Goal: Information Seeking & Learning: Learn about a topic

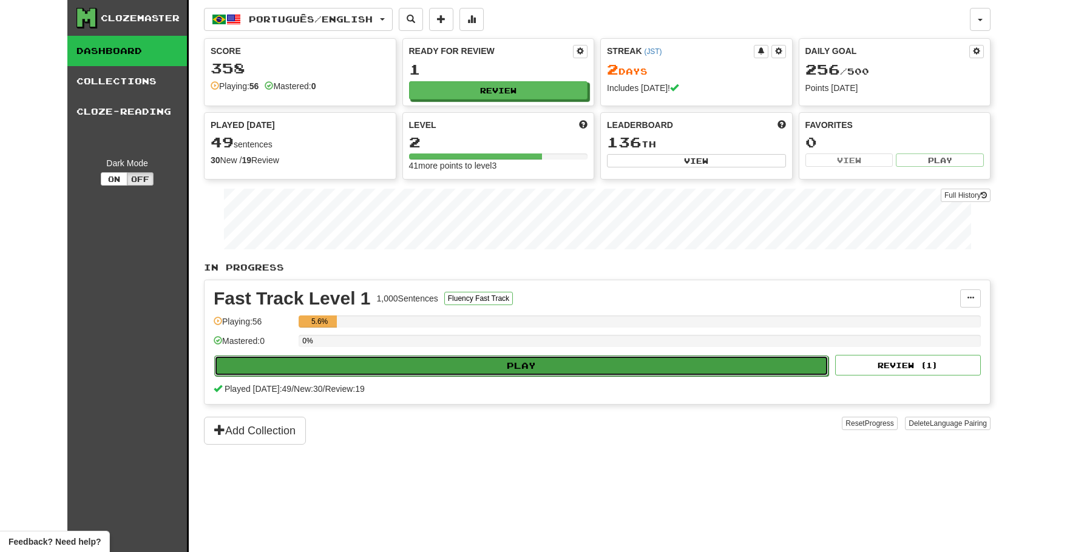
click at [569, 370] on button "Play" at bounding box center [521, 366] width 614 height 21
select select "**"
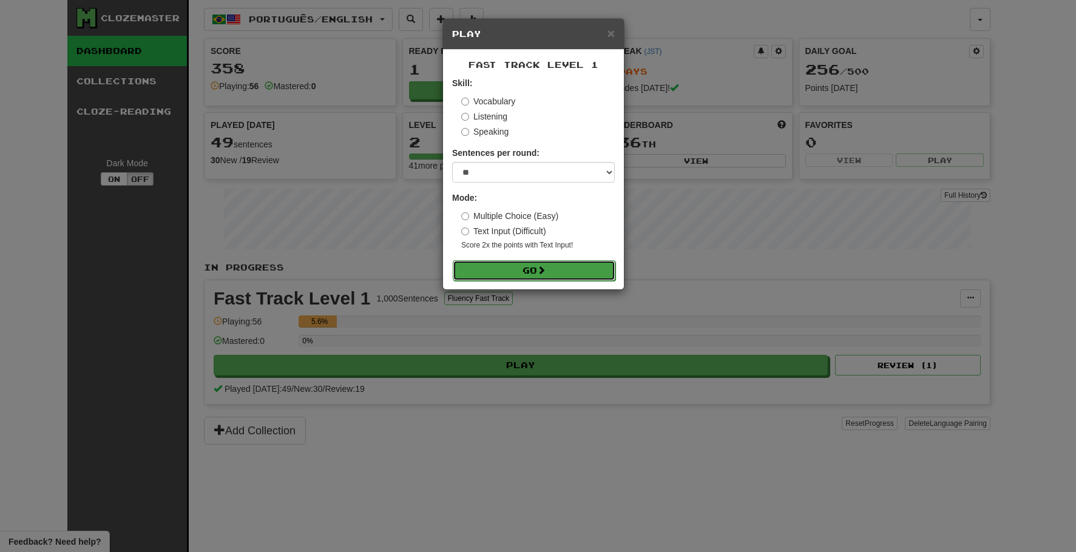
click at [531, 268] on button "Go" at bounding box center [534, 270] width 163 height 21
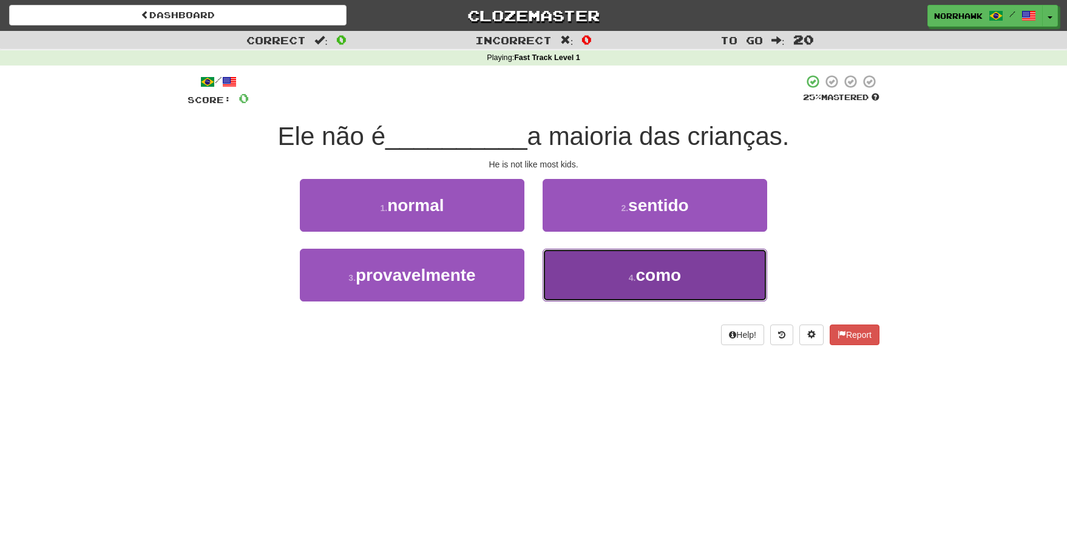
click at [593, 272] on button "4 . como" at bounding box center [655, 275] width 225 height 53
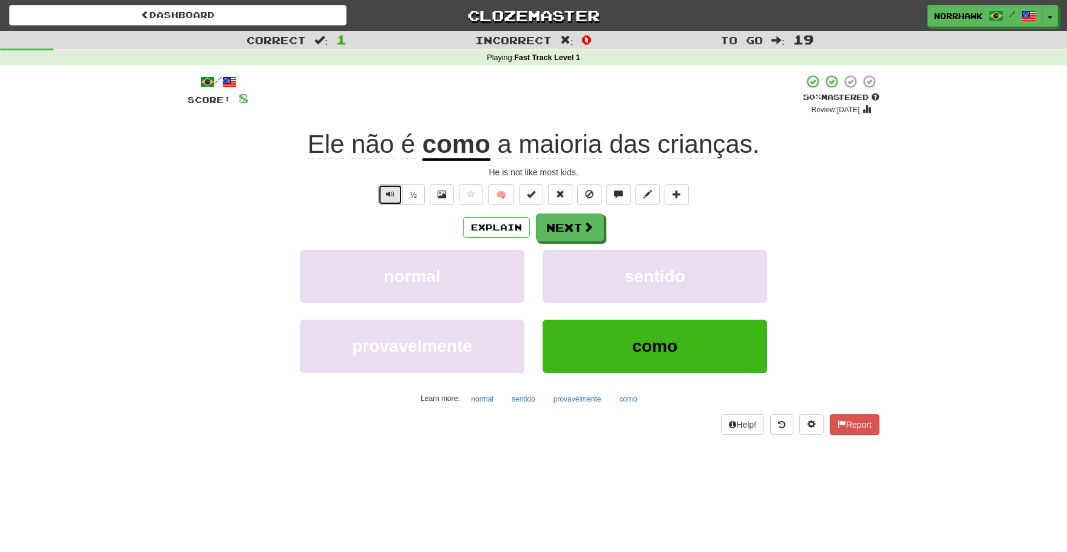
click at [388, 201] on button "Text-to-speech controls" at bounding box center [390, 194] width 24 height 21
click at [387, 194] on span "Text-to-speech controls" at bounding box center [390, 194] width 8 height 8
click at [396, 193] on button "Text-to-speech controls" at bounding box center [390, 194] width 24 height 21
click at [396, 192] on button "Text-to-speech controls" at bounding box center [390, 194] width 24 height 21
click at [394, 199] on button "Text-to-speech controls" at bounding box center [390, 194] width 24 height 21
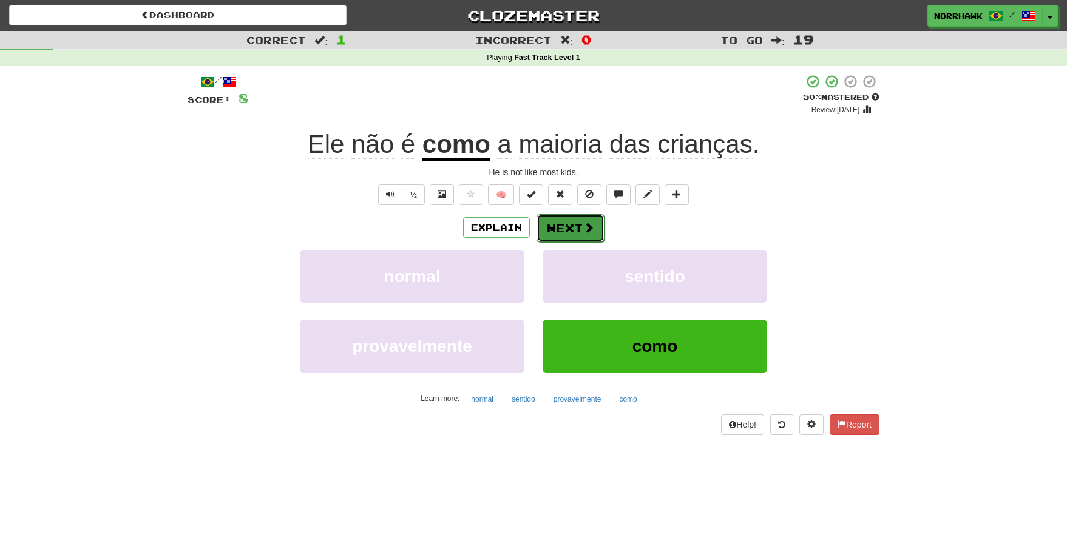
click at [586, 229] on span at bounding box center [588, 227] width 11 height 11
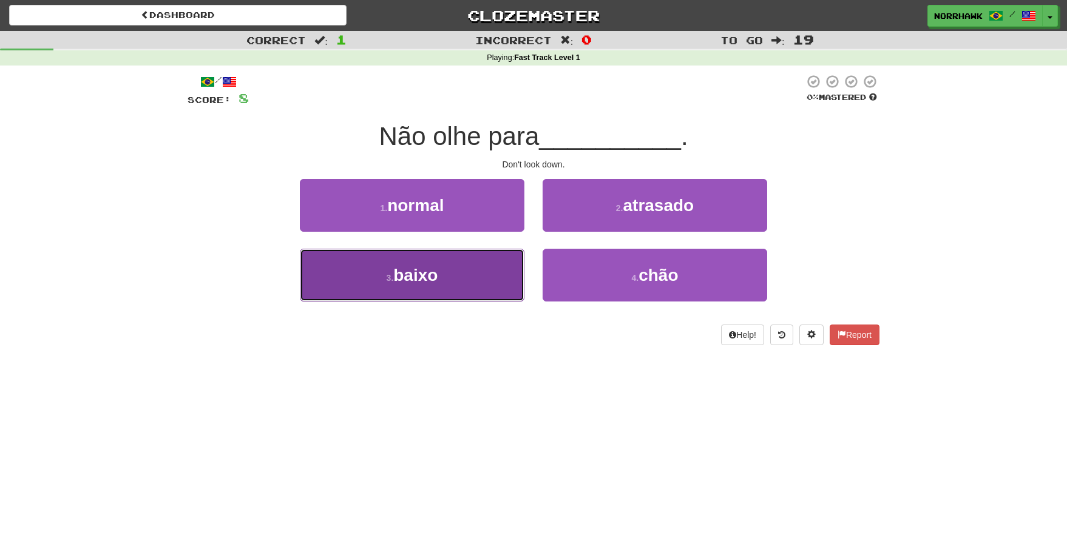
click at [444, 283] on button "3 . baixo" at bounding box center [412, 275] width 225 height 53
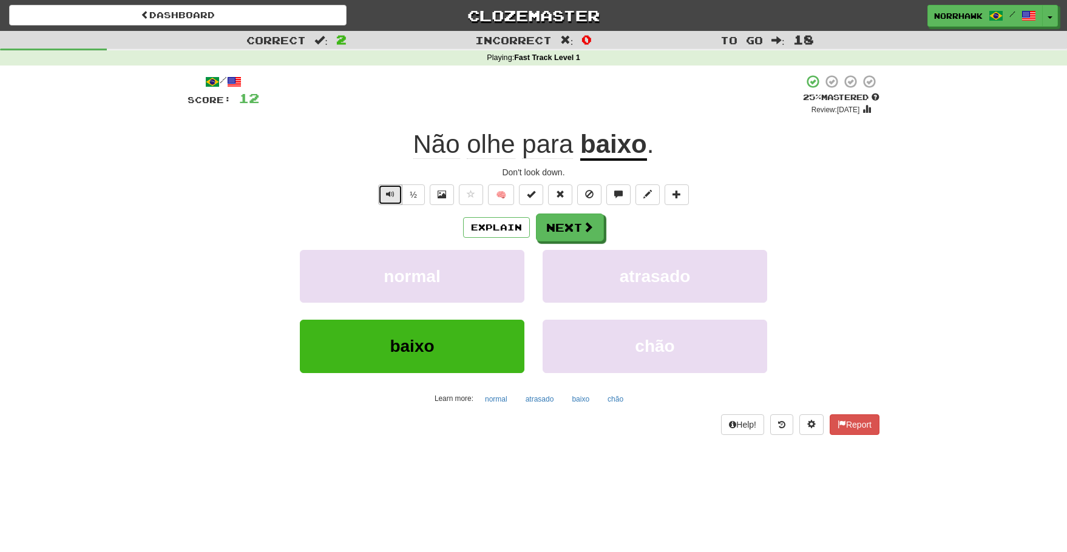
click at [394, 198] on button "Text-to-speech controls" at bounding box center [390, 194] width 24 height 21
click at [387, 197] on span "Text-to-speech controls" at bounding box center [390, 194] width 8 height 8
click at [587, 233] on span at bounding box center [588, 227] width 11 height 11
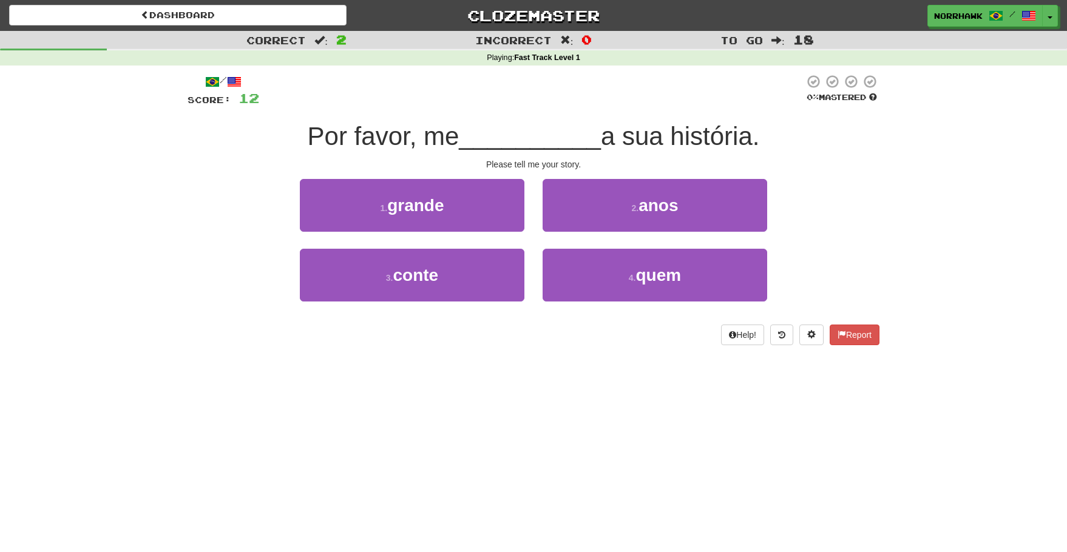
drag, startPoint x: 299, startPoint y: 140, endPoint x: 268, endPoint y: 147, distance: 31.8
click at [268, 147] on div "Por favor, me __________ a sua história." at bounding box center [534, 136] width 692 height 33
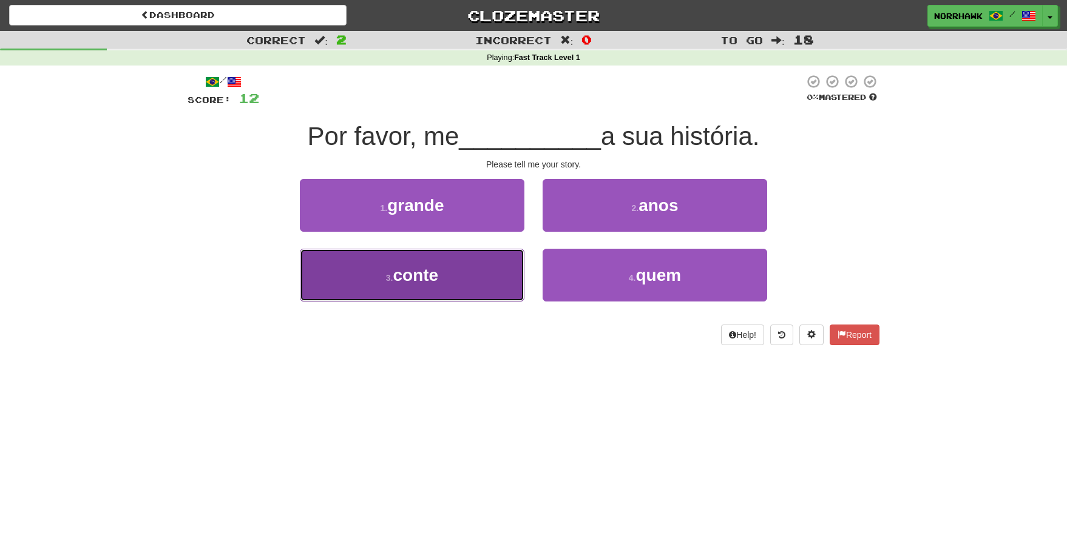
click at [460, 277] on button "3 . conte" at bounding box center [412, 275] width 225 height 53
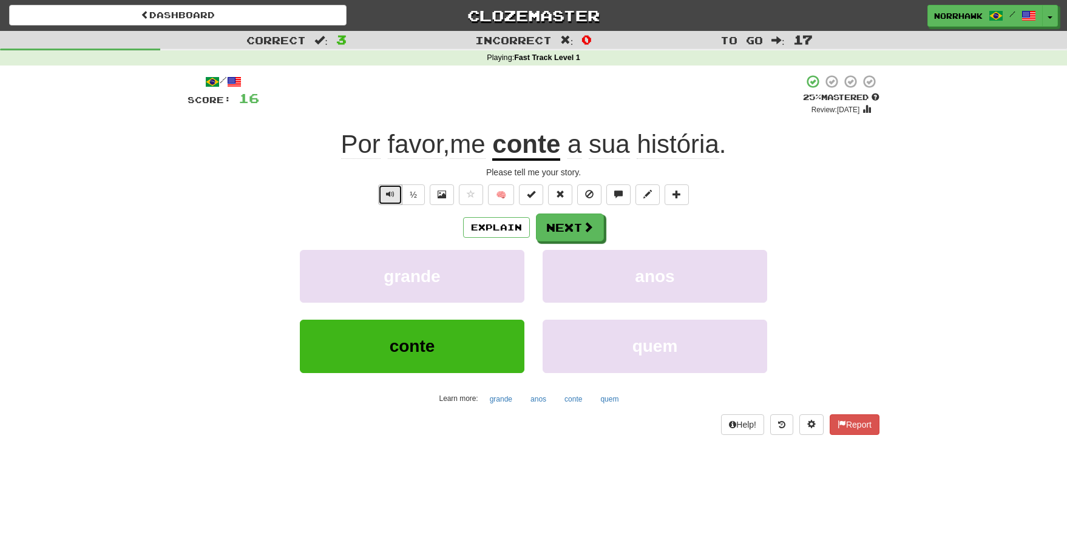
click at [389, 199] on button "Text-to-speech controls" at bounding box center [390, 194] width 24 height 21
click at [576, 231] on button "Next" at bounding box center [570, 228] width 68 height 28
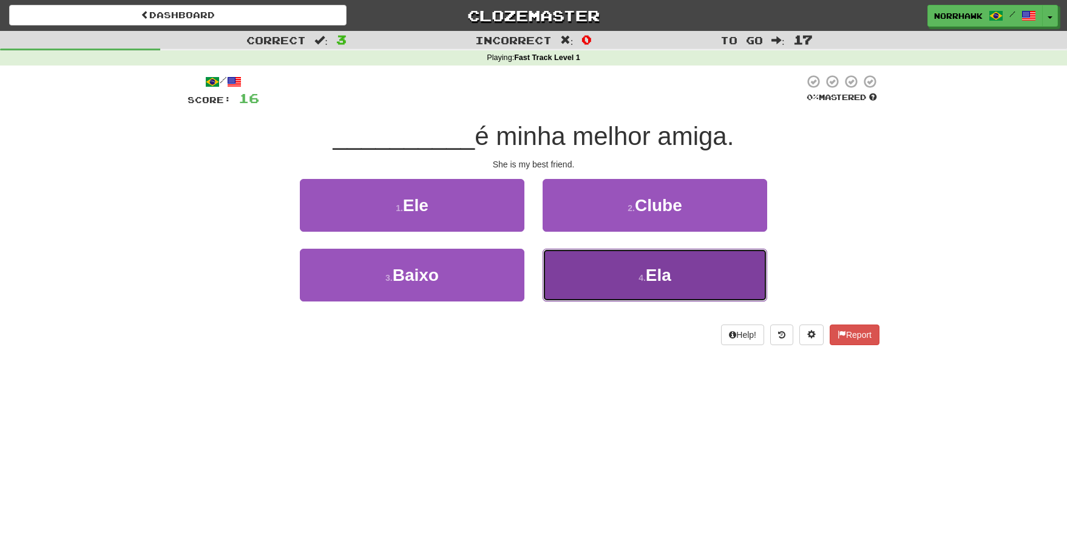
click at [626, 278] on button "4 . Ela" at bounding box center [655, 275] width 225 height 53
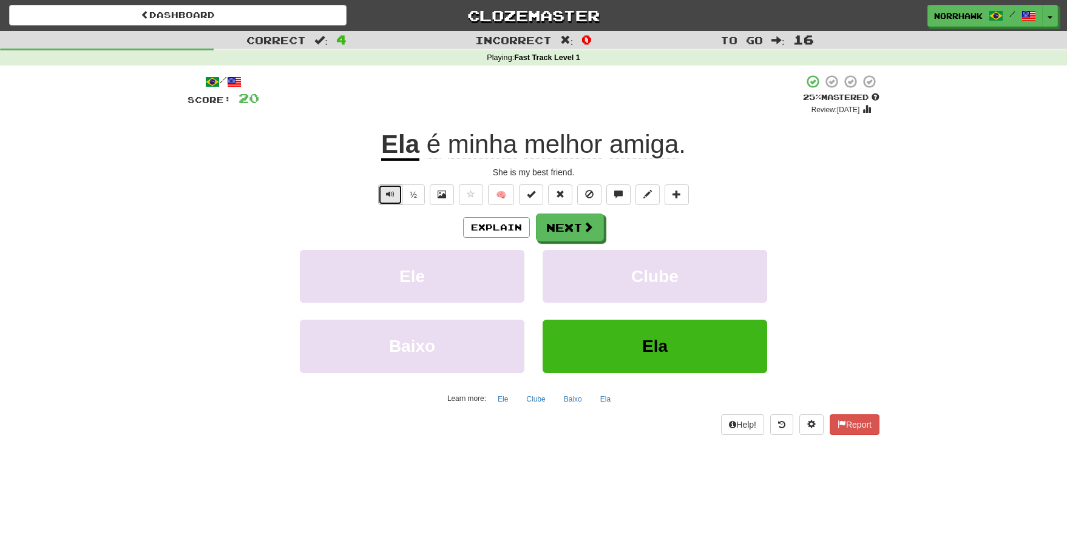
click at [388, 194] on span "Text-to-speech controls" at bounding box center [390, 194] width 8 height 8
click at [563, 226] on button "Next" at bounding box center [570, 228] width 68 height 28
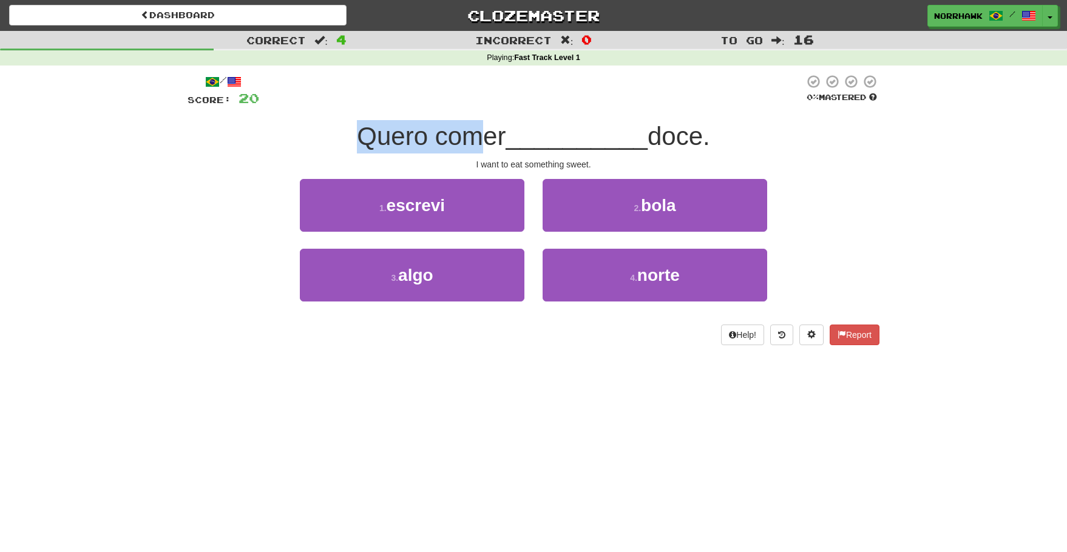
drag, startPoint x: 335, startPoint y: 136, endPoint x: 472, endPoint y: 151, distance: 137.4
click at [472, 151] on div "Quero comer __________ doce." at bounding box center [534, 136] width 692 height 33
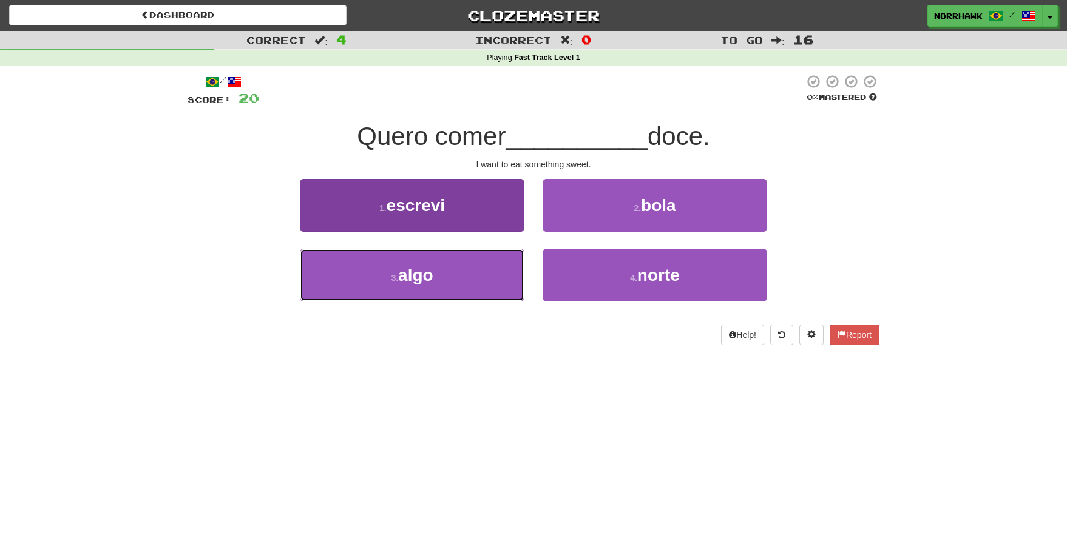
click at [405, 274] on span "algo" at bounding box center [415, 275] width 35 height 19
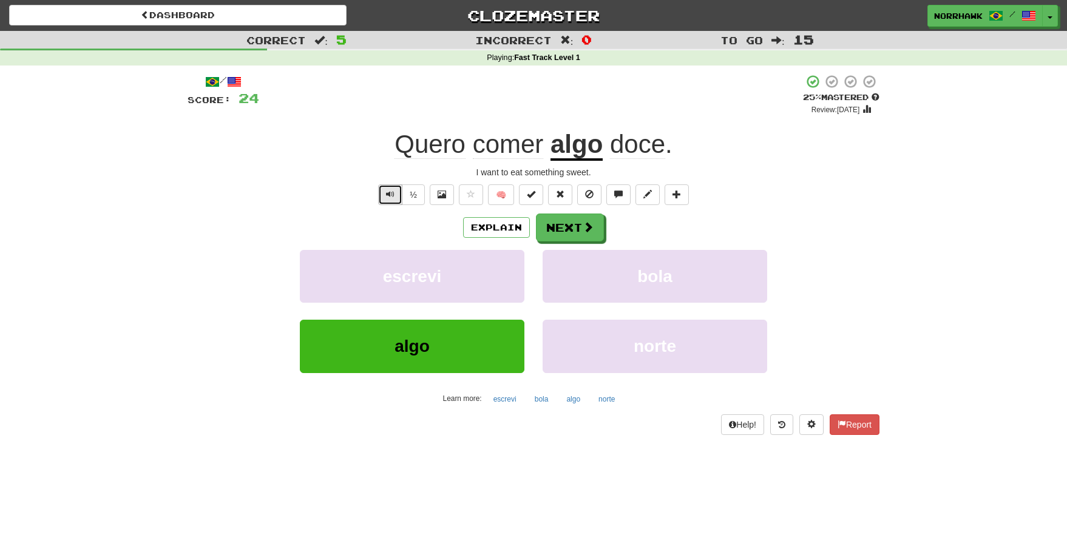
click at [386, 195] on span "Text-to-speech controls" at bounding box center [390, 194] width 8 height 8
click at [380, 194] on button "Text-to-speech controls" at bounding box center [390, 194] width 24 height 21
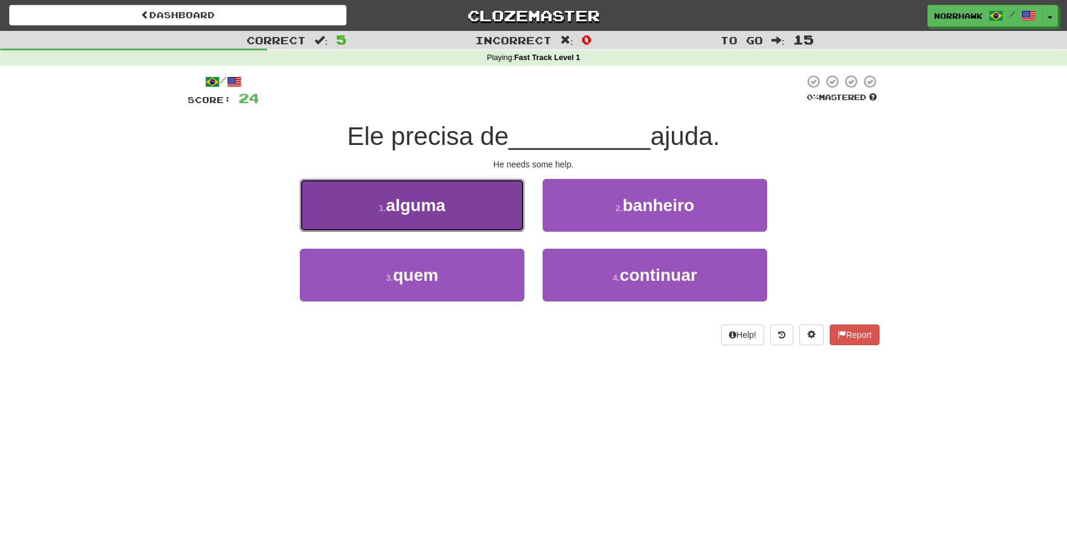
click at [430, 214] on span "alguma" at bounding box center [415, 205] width 59 height 19
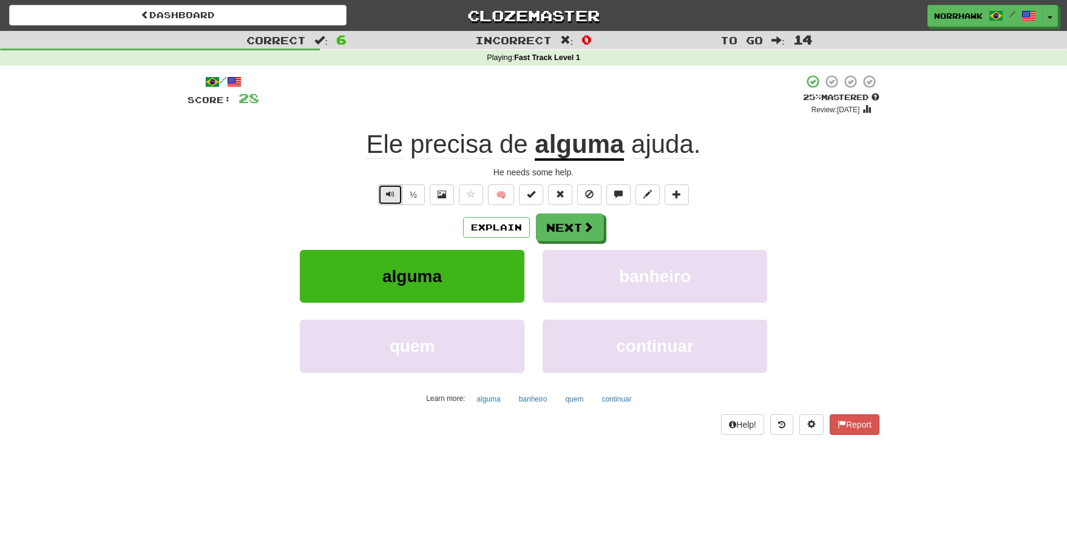
click at [395, 186] on button "Text-to-speech controls" at bounding box center [390, 194] width 24 height 21
click at [546, 227] on button "Next" at bounding box center [570, 228] width 68 height 28
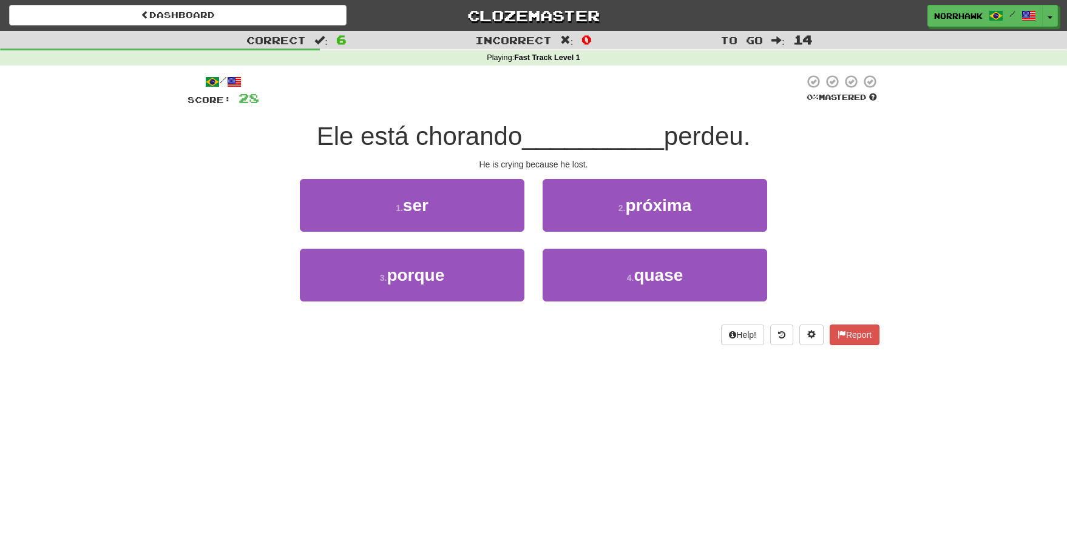
drag, startPoint x: 674, startPoint y: 135, endPoint x: 760, endPoint y: 135, distance: 85.6
click at [760, 135] on div "Ele está chorando __________ perdeu." at bounding box center [534, 136] width 692 height 33
drag, startPoint x: 451, startPoint y: 208, endPoint x: 432, endPoint y: 207, distance: 19.5
click at [448, 208] on button "1 . ser" at bounding box center [412, 205] width 225 height 53
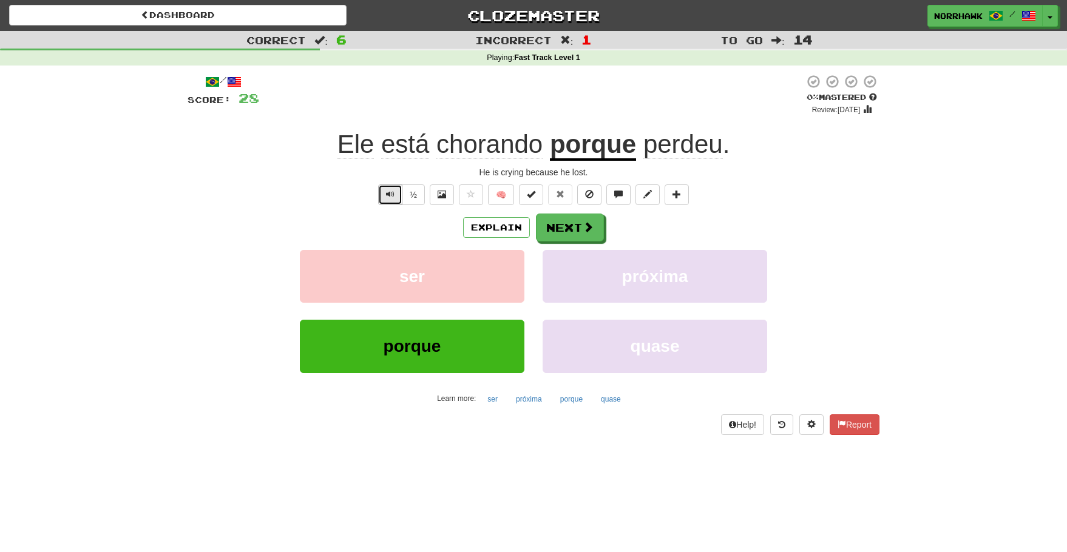
click at [394, 198] on button "Text-to-speech controls" at bounding box center [390, 194] width 24 height 21
click at [387, 195] on span "Text-to-speech controls" at bounding box center [390, 194] width 8 height 8
click at [578, 231] on button "Next" at bounding box center [570, 228] width 68 height 28
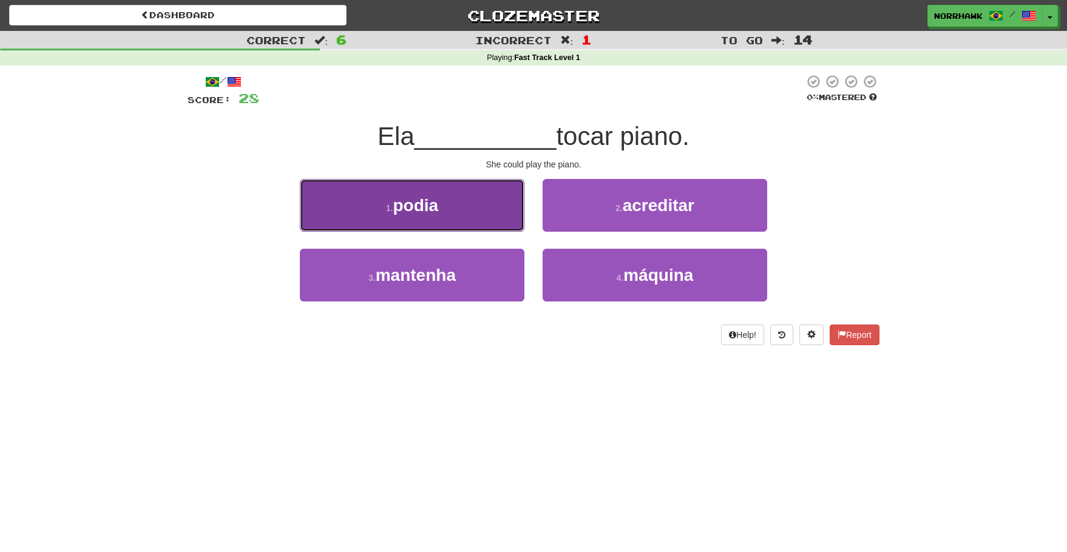
click at [433, 215] on button "1 . podia" at bounding box center [412, 205] width 225 height 53
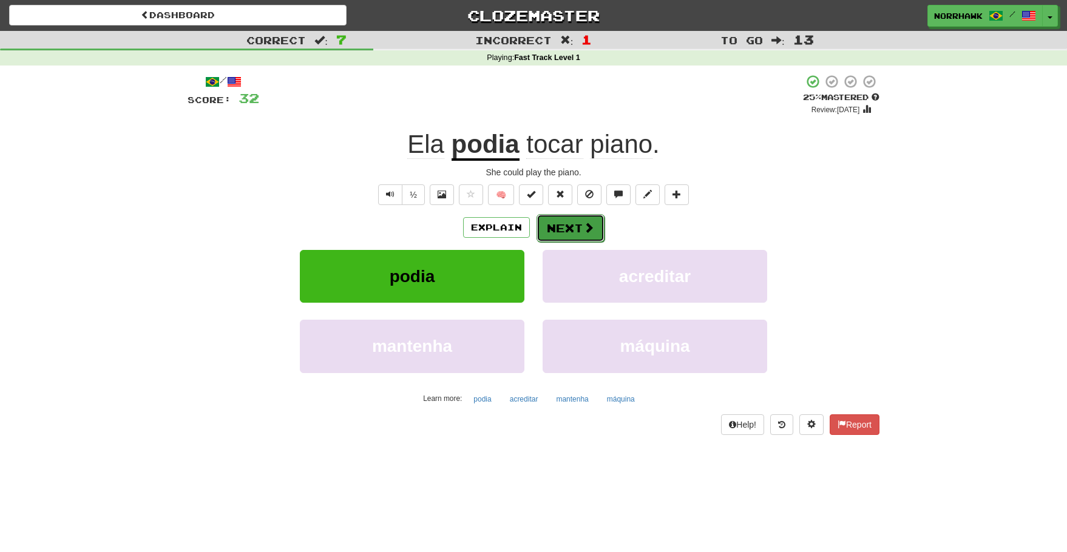
click at [567, 229] on button "Next" at bounding box center [570, 228] width 68 height 28
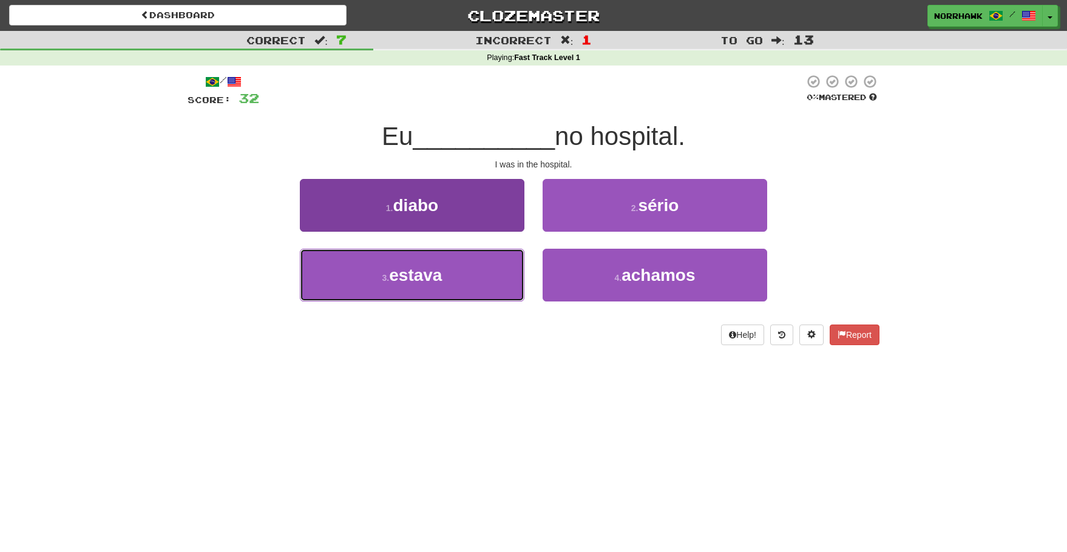
click at [419, 277] on span "estava" at bounding box center [415, 275] width 53 height 19
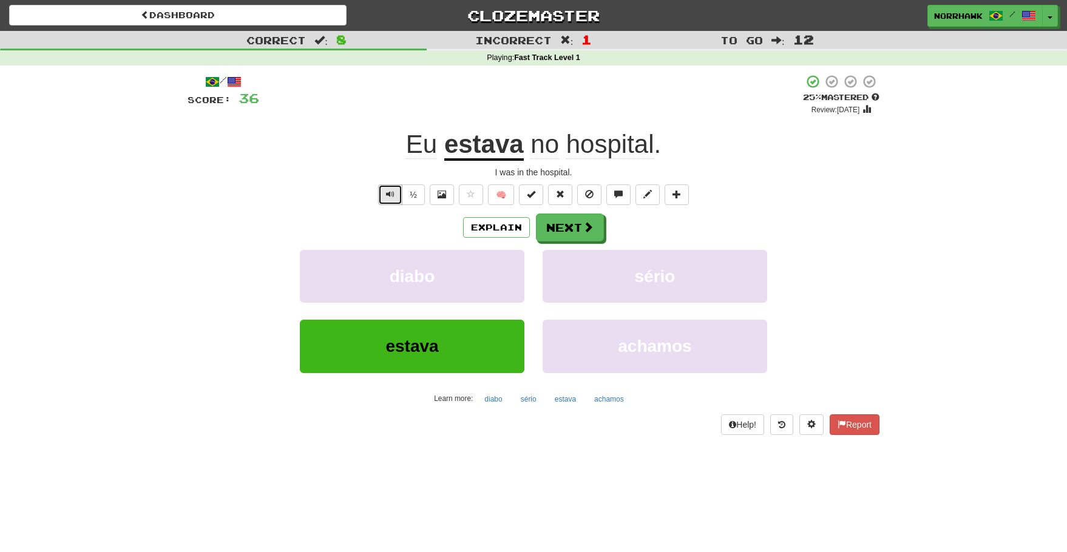
click at [388, 200] on button "Text-to-speech controls" at bounding box center [390, 194] width 24 height 21
click at [563, 232] on button "Next" at bounding box center [570, 228] width 68 height 28
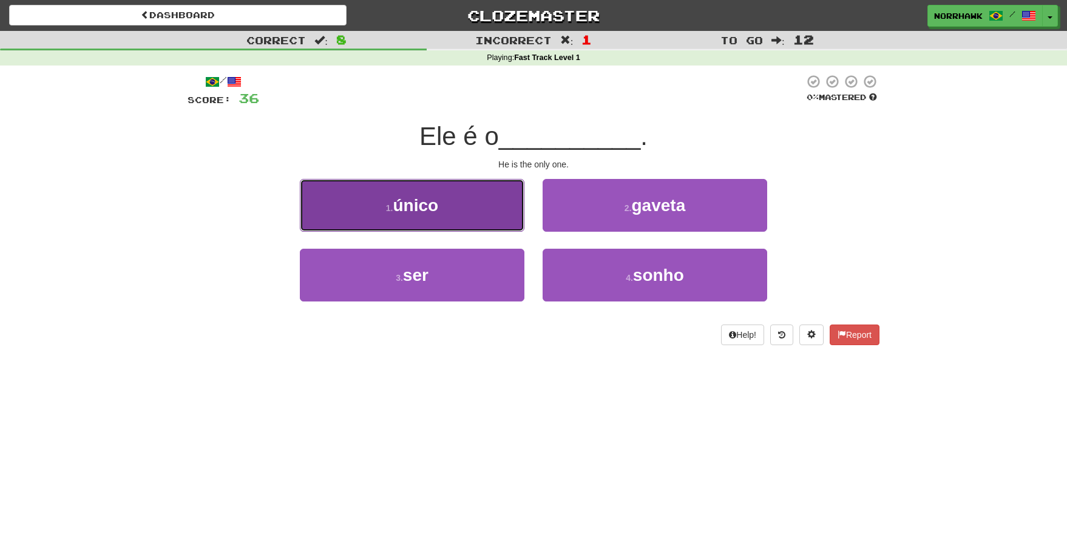
click at [482, 208] on button "1 . único" at bounding box center [412, 205] width 225 height 53
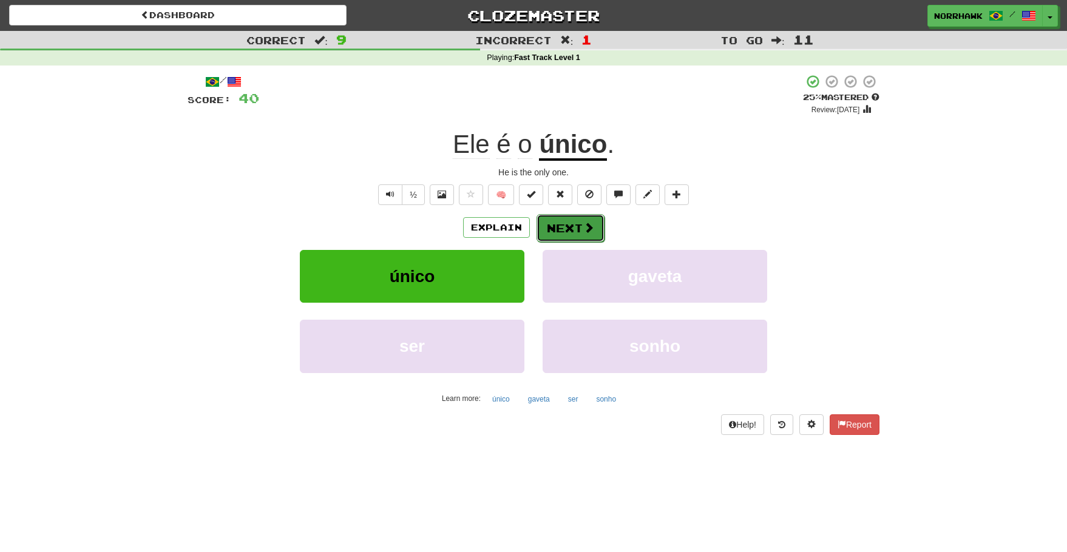
click at [572, 229] on button "Next" at bounding box center [570, 228] width 68 height 28
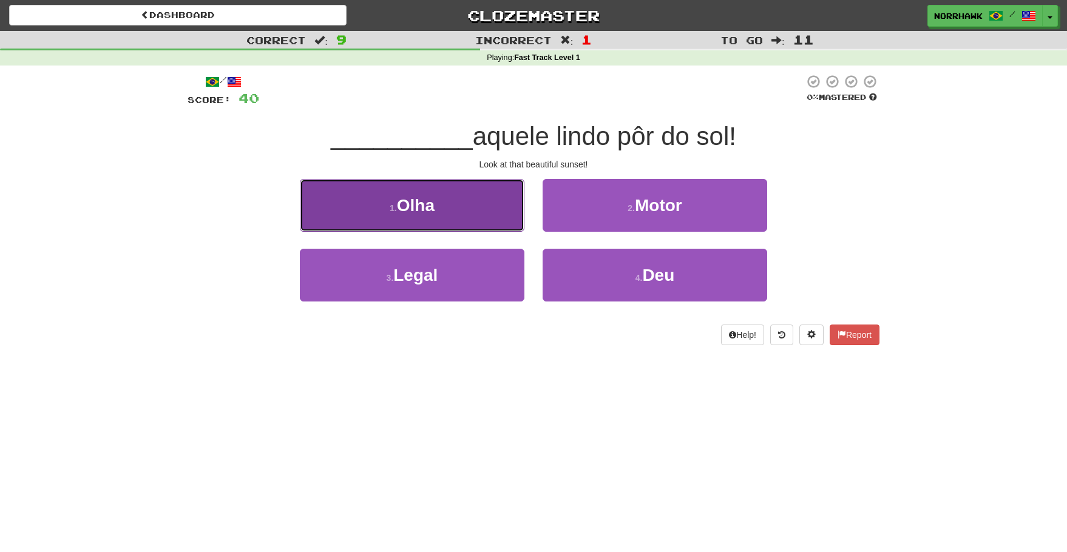
click at [483, 200] on button "1 . Olha" at bounding box center [412, 205] width 225 height 53
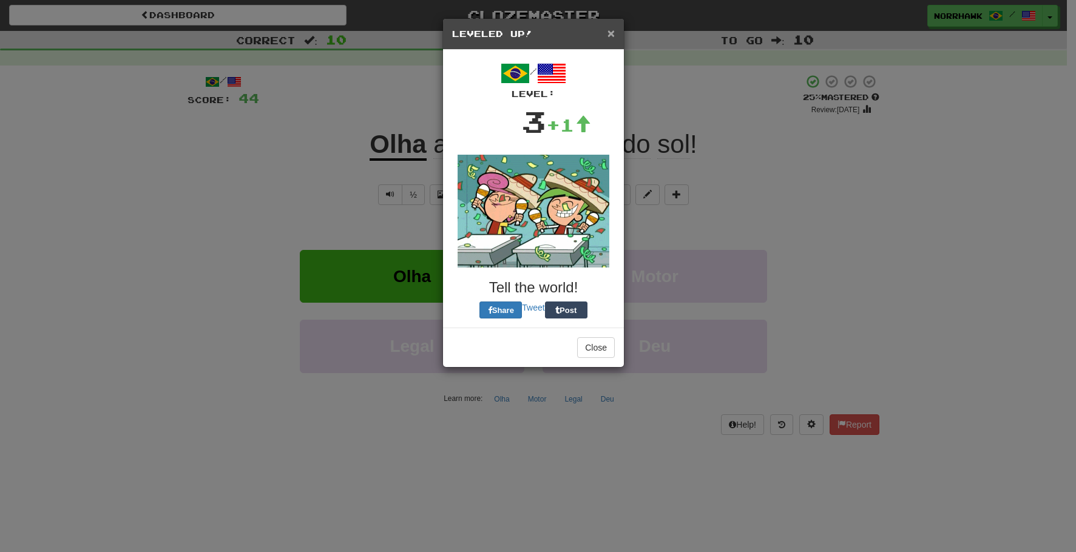
click at [610, 30] on span "×" at bounding box center [610, 33] width 7 height 14
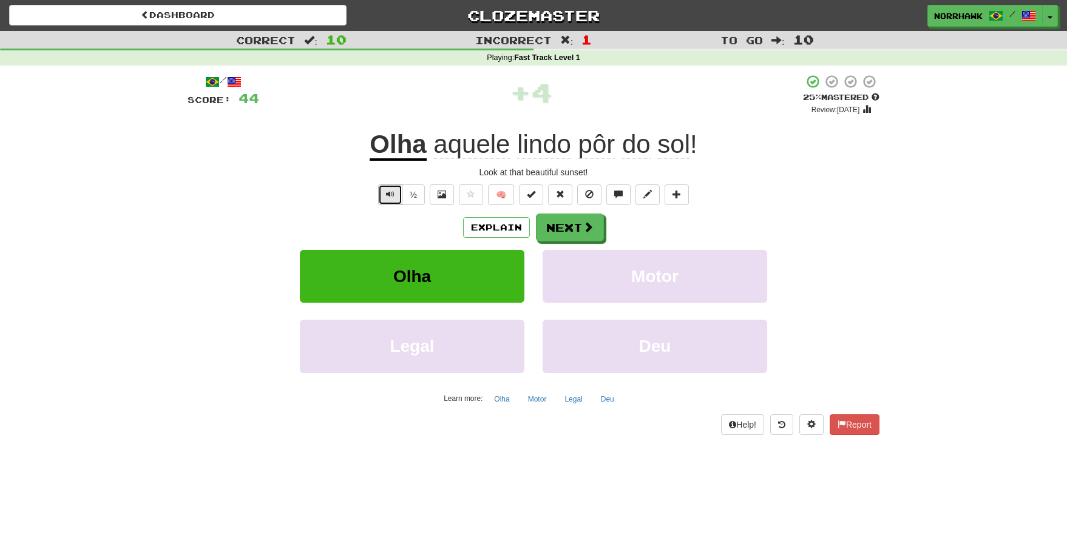
click at [387, 190] on span "Text-to-speech controls" at bounding box center [390, 194] width 8 height 8
click at [391, 191] on span "Text-to-speech controls" at bounding box center [390, 194] width 8 height 8
click at [583, 229] on span at bounding box center [588, 227] width 11 height 11
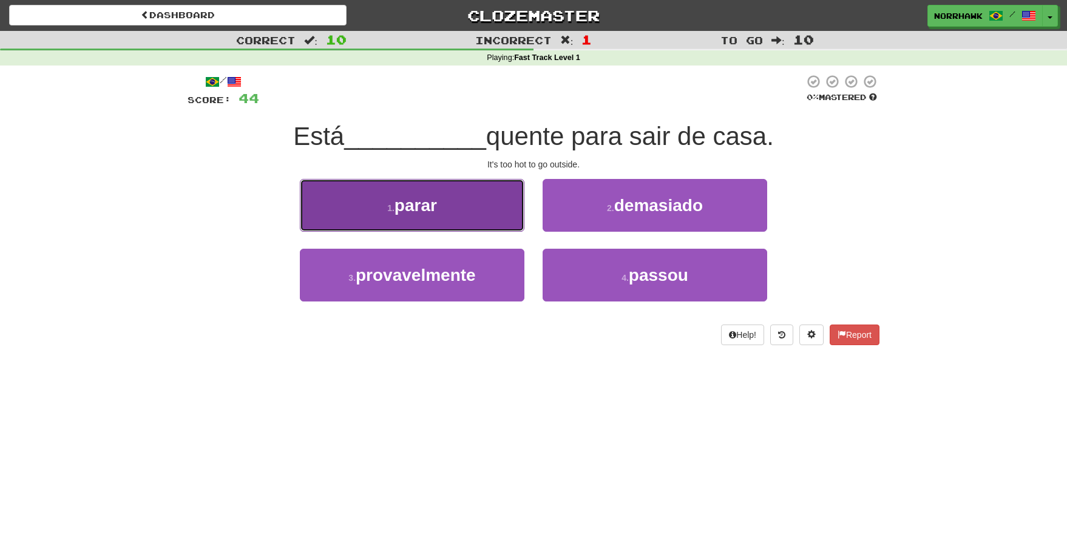
click at [476, 206] on button "1 . parar" at bounding box center [412, 205] width 225 height 53
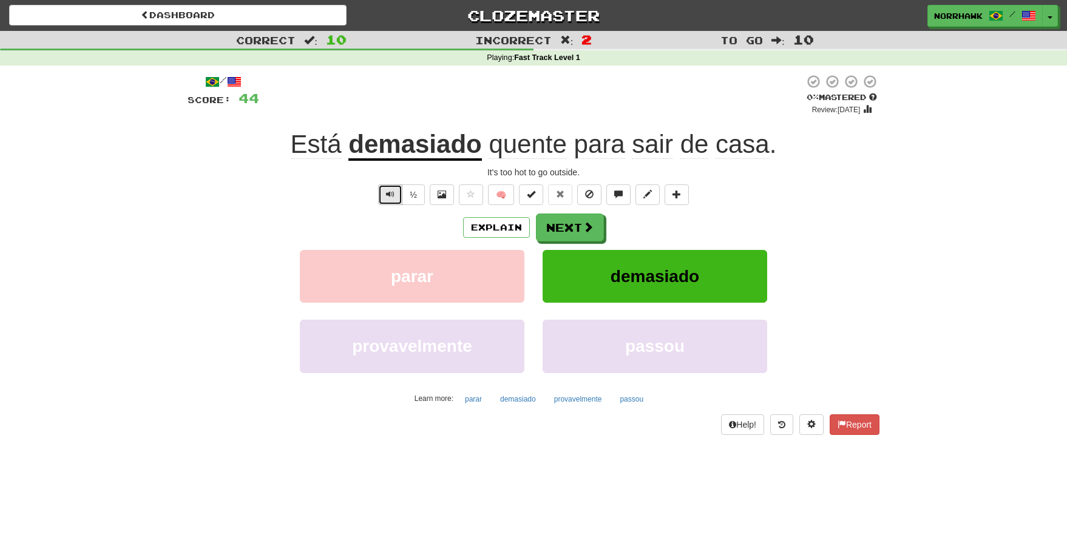
click at [382, 192] on button "Text-to-speech controls" at bounding box center [390, 194] width 24 height 21
click at [395, 195] on button "Text-to-speech controls" at bounding box center [390, 194] width 24 height 21
click at [390, 197] on span "Text-to-speech controls" at bounding box center [390, 194] width 8 height 8
click at [393, 195] on span "Text-to-speech controls" at bounding box center [390, 194] width 8 height 8
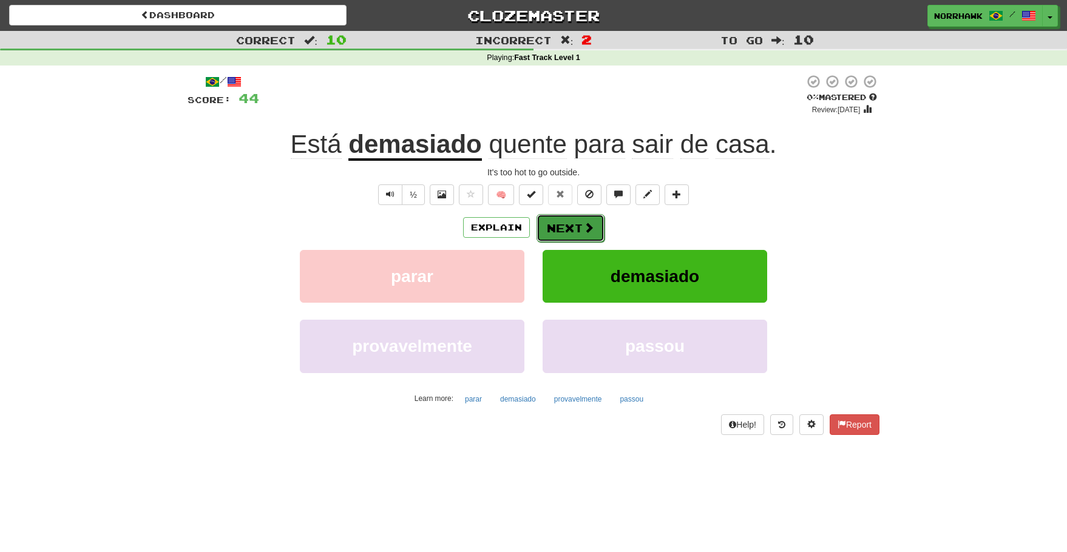
click at [585, 232] on span at bounding box center [588, 227] width 11 height 11
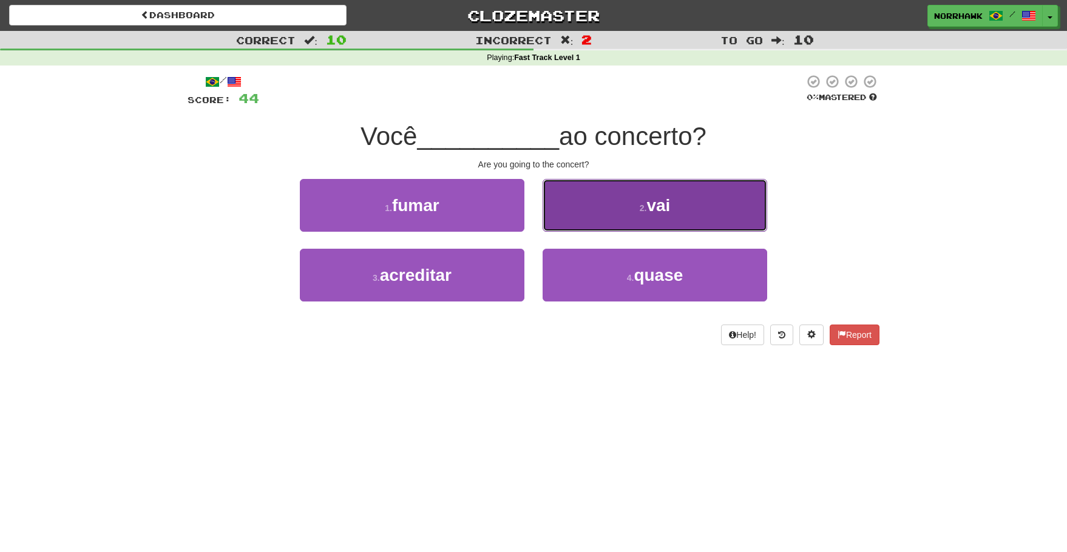
click at [615, 198] on button "2 . vai" at bounding box center [655, 205] width 225 height 53
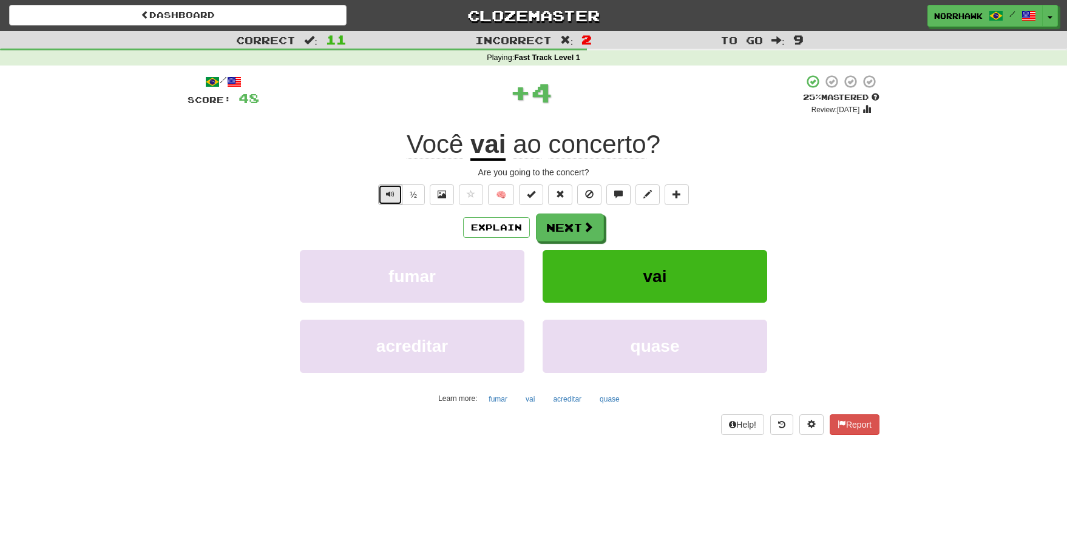
click at [391, 200] on button "Text-to-speech controls" at bounding box center [390, 194] width 24 height 21
click at [553, 227] on button "Next" at bounding box center [570, 228] width 68 height 28
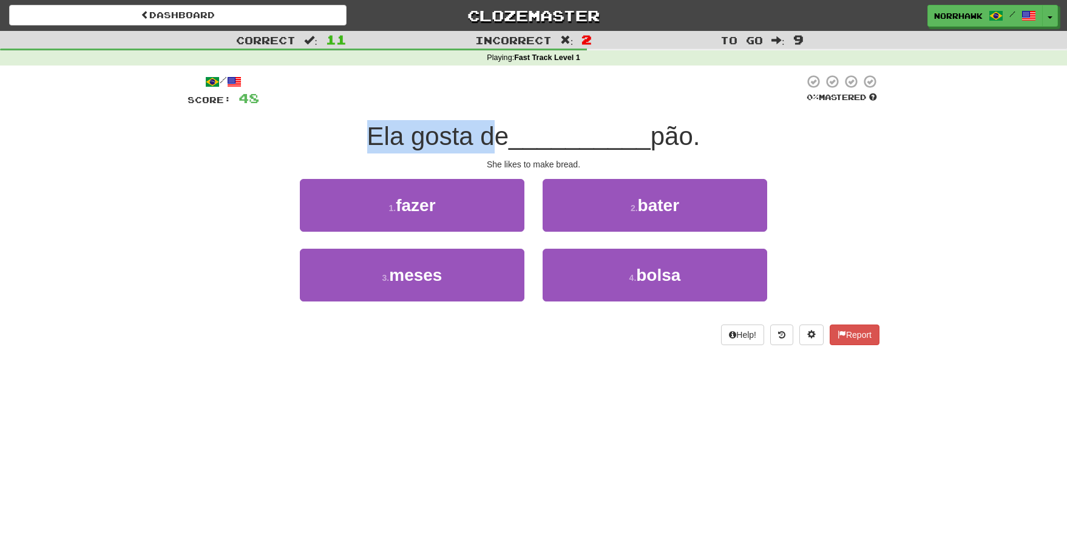
drag, startPoint x: 360, startPoint y: 143, endPoint x: 481, endPoint y: 146, distance: 120.8
click at [481, 146] on span "Ela gosta de" at bounding box center [438, 136] width 142 height 29
click at [478, 149] on span "Ela gosta de" at bounding box center [438, 136] width 142 height 29
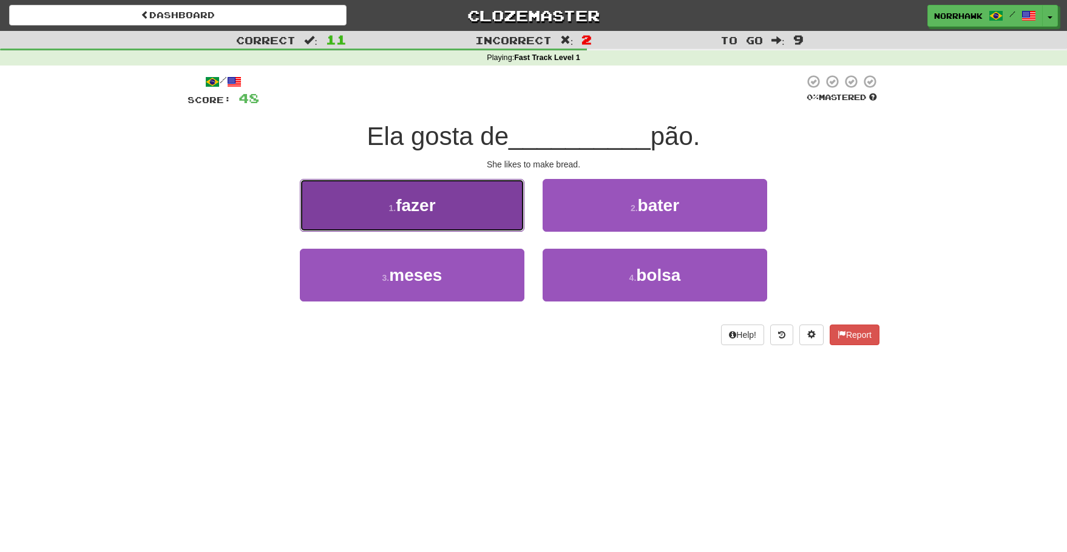
click at [441, 223] on button "1 . fazer" at bounding box center [412, 205] width 225 height 53
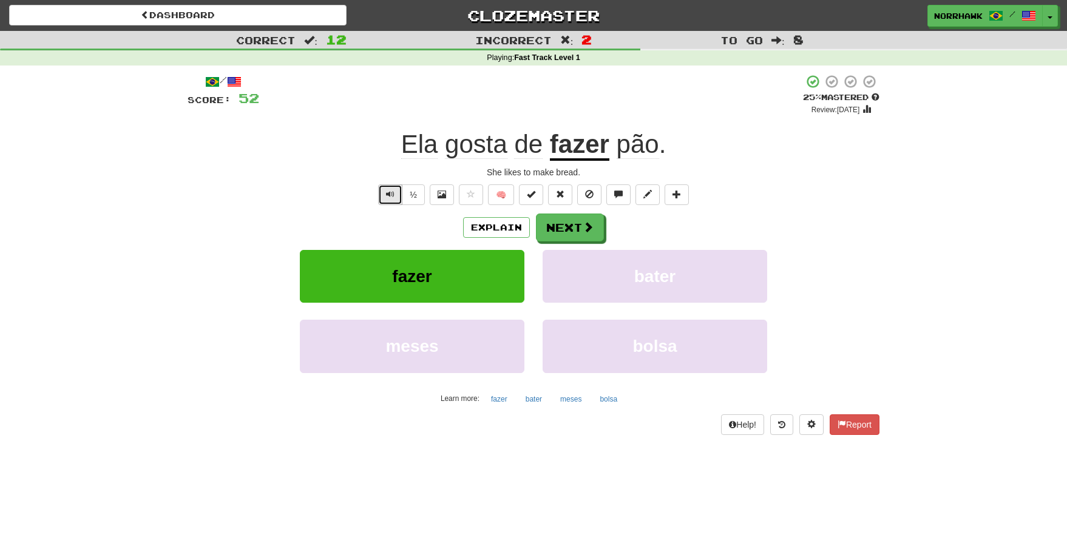
click at [389, 200] on button "Text-to-speech controls" at bounding box center [390, 194] width 24 height 21
click at [561, 226] on button "Next" at bounding box center [570, 228] width 68 height 28
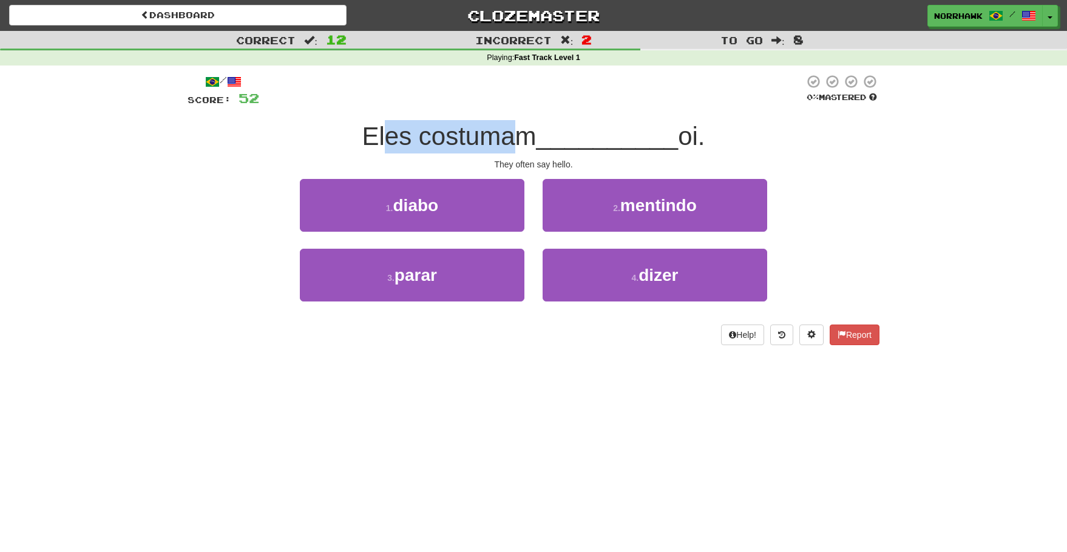
drag, startPoint x: 384, startPoint y: 132, endPoint x: 505, endPoint y: 135, distance: 121.4
click at [505, 135] on span "Eles costumam" at bounding box center [449, 136] width 174 height 29
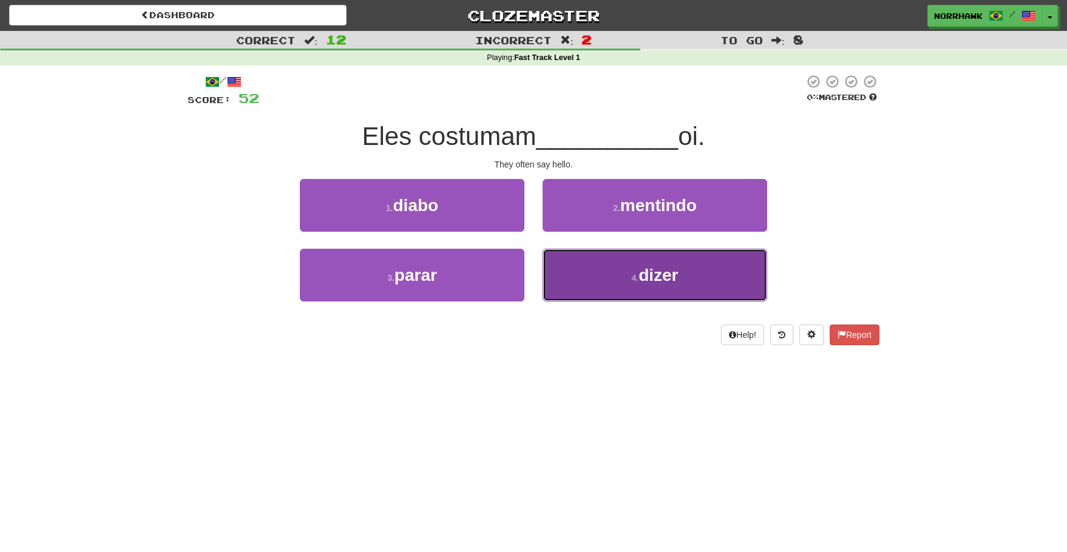
click at [609, 266] on button "4 . dizer" at bounding box center [655, 275] width 225 height 53
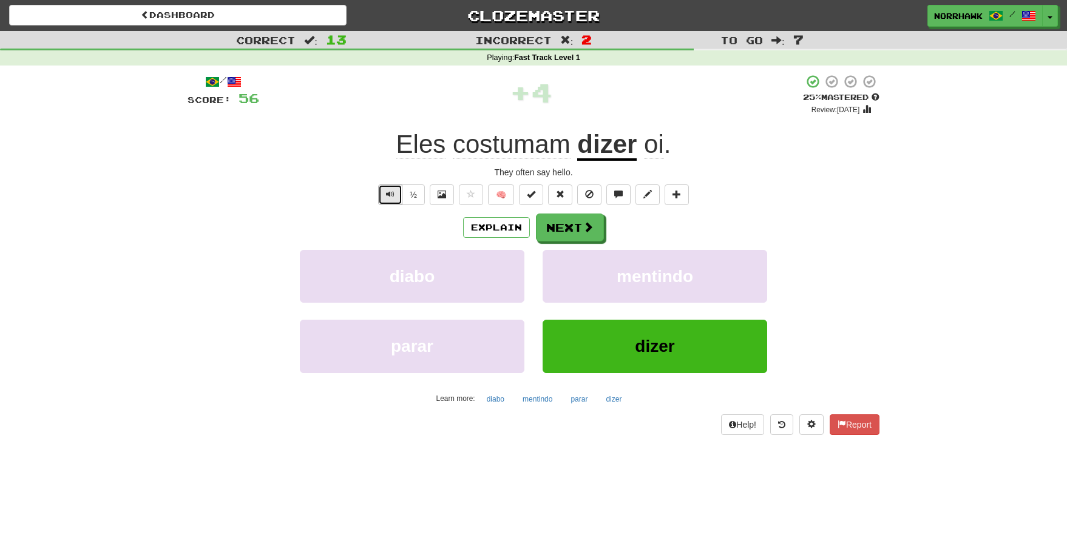
click at [388, 203] on button "Text-to-speech controls" at bounding box center [390, 194] width 24 height 21
click at [575, 231] on button "Next" at bounding box center [570, 228] width 68 height 28
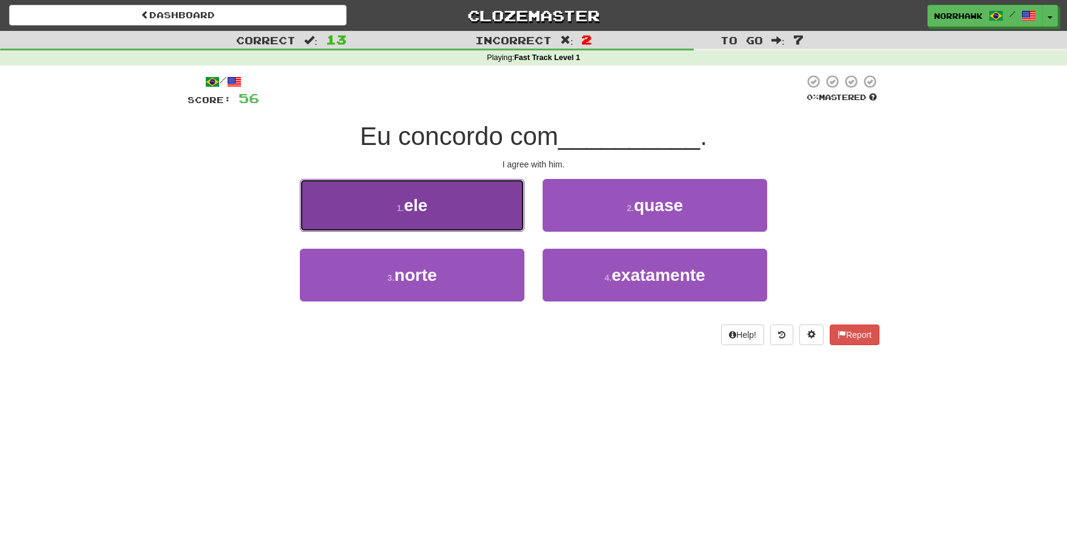
click at [362, 220] on button "1 . ele" at bounding box center [412, 205] width 225 height 53
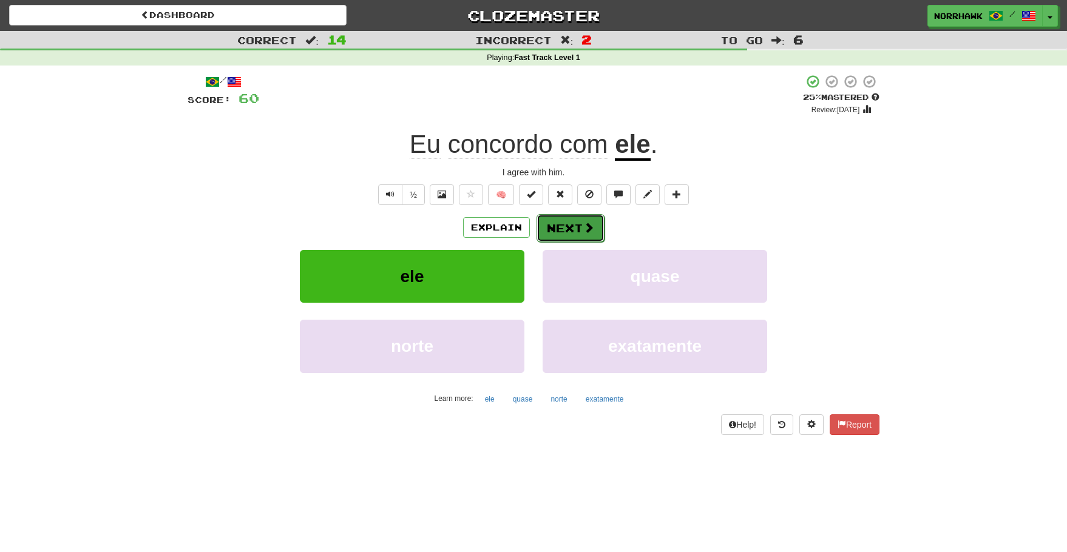
click at [564, 235] on button "Next" at bounding box center [570, 228] width 68 height 28
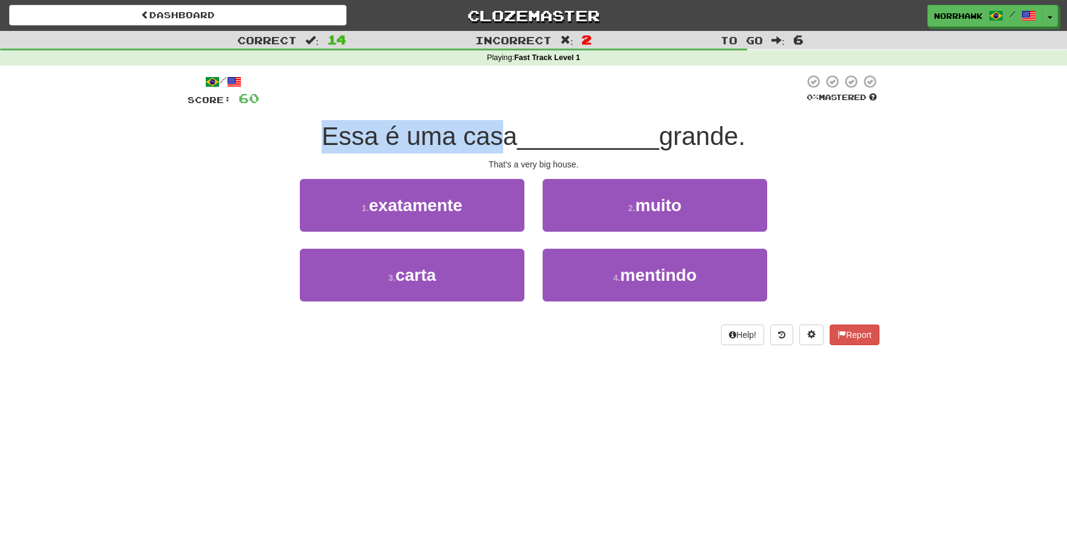
drag, startPoint x: 319, startPoint y: 143, endPoint x: 492, endPoint y: 143, distance: 172.3
click at [492, 143] on span "Essa é uma casa" at bounding box center [419, 136] width 195 height 29
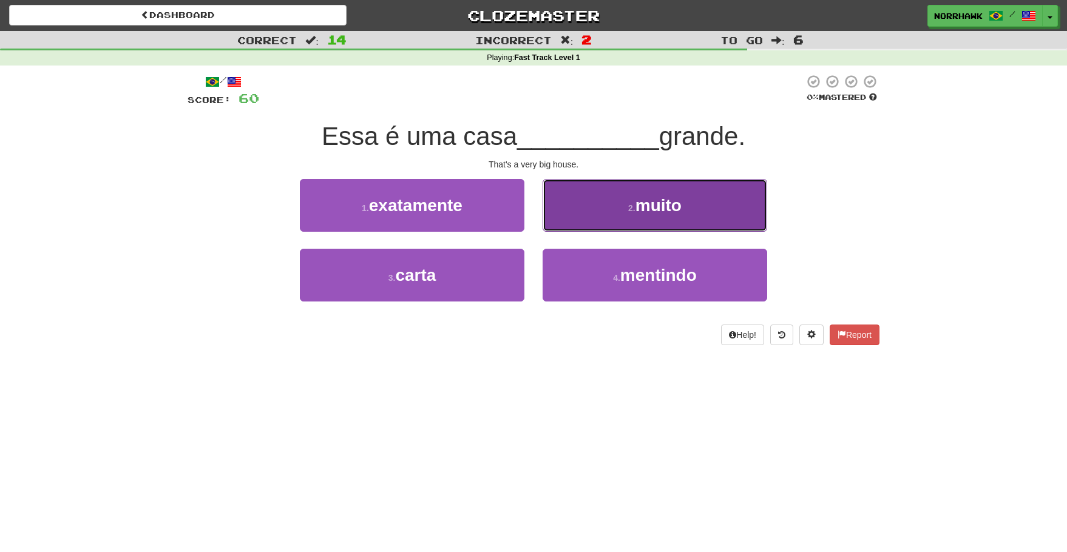
click at [662, 202] on span "muito" at bounding box center [658, 205] width 46 height 19
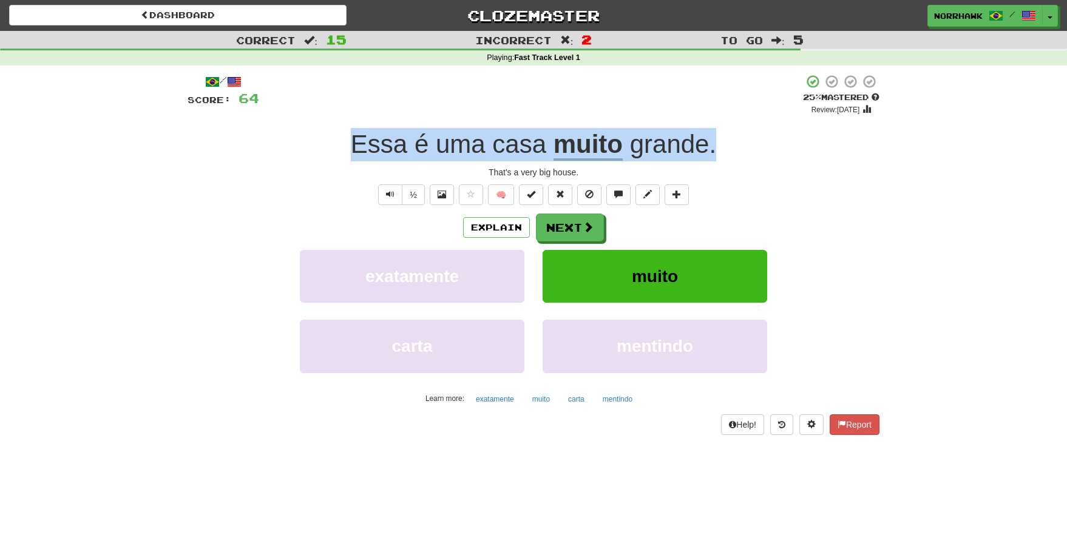
drag, startPoint x: 354, startPoint y: 143, endPoint x: 715, endPoint y: 152, distance: 360.6
click at [715, 152] on div "Essa é uma casa muito grande ." at bounding box center [534, 144] width 692 height 33
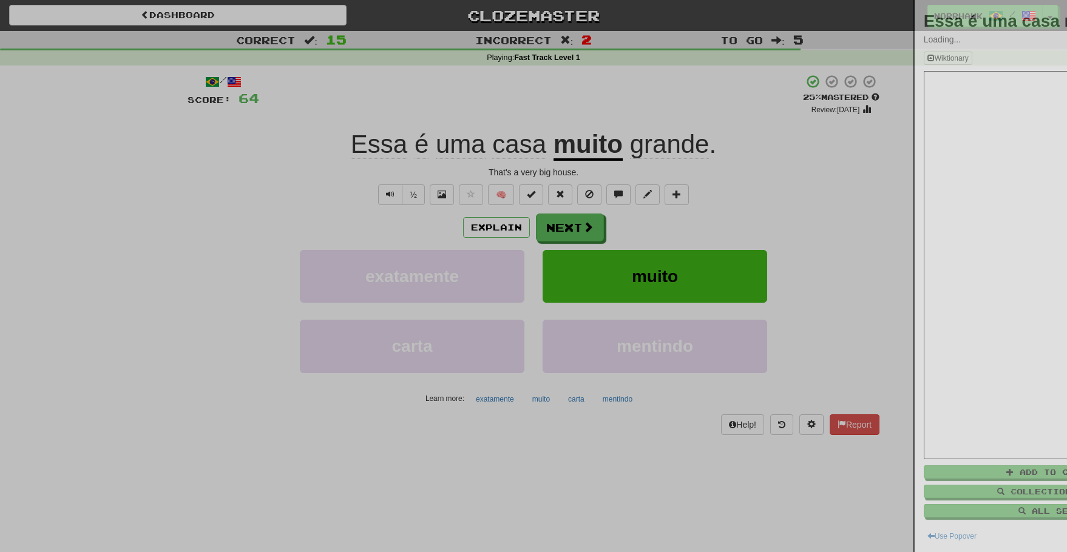
click at [715, 152] on div at bounding box center [533, 276] width 1067 height 552
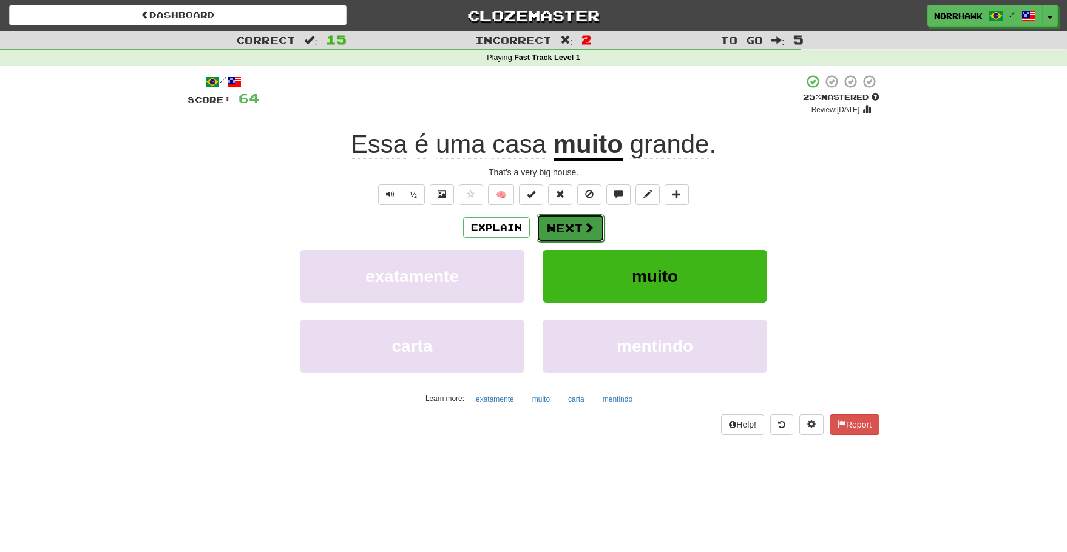
click at [579, 226] on button "Next" at bounding box center [570, 228] width 68 height 28
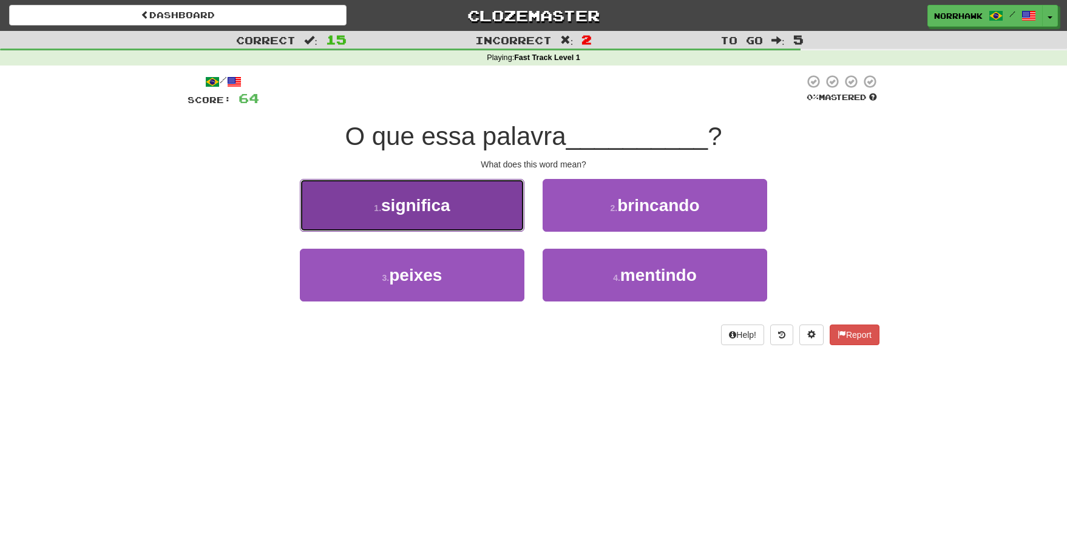
click at [447, 212] on span "significa" at bounding box center [415, 205] width 69 height 19
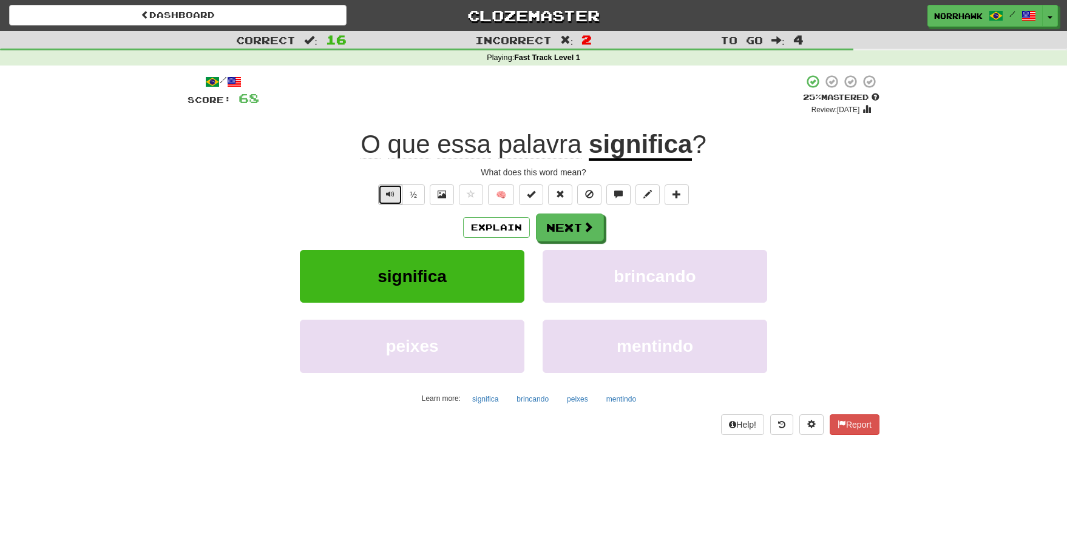
click at [388, 195] on span "Text-to-speech controls" at bounding box center [390, 194] width 8 height 8
click at [555, 219] on button "Next" at bounding box center [570, 228] width 68 height 28
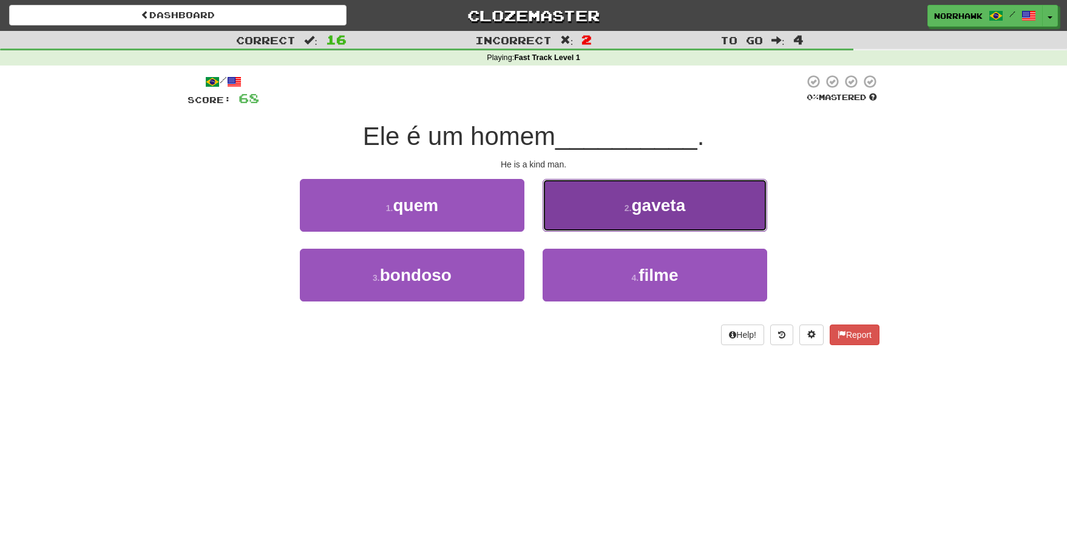
click at [634, 208] on span "gaveta" at bounding box center [658, 205] width 54 height 19
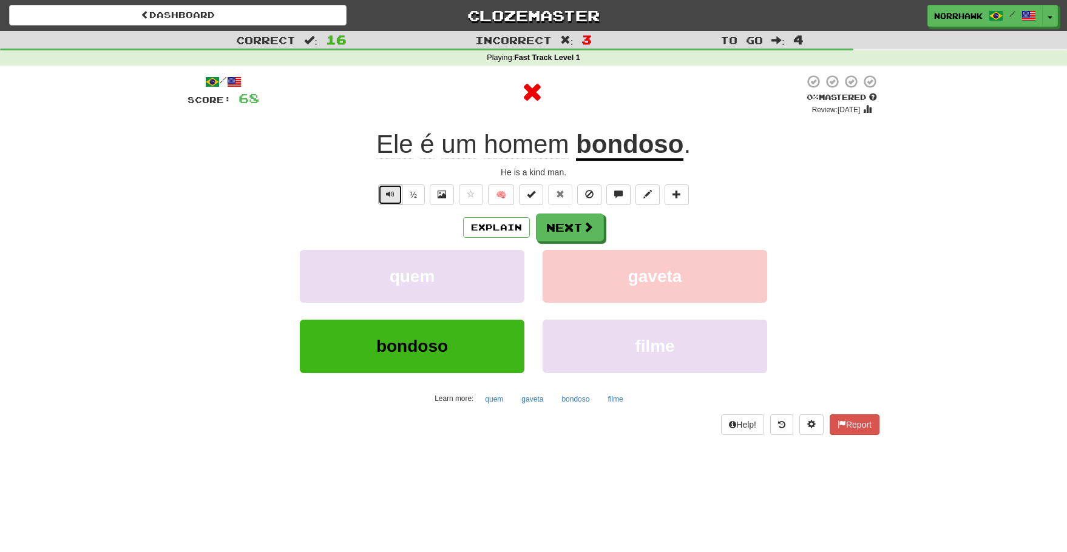
click at [395, 198] on button "Text-to-speech controls" at bounding box center [390, 194] width 24 height 21
click at [394, 194] on span "Text-to-speech controls" at bounding box center [390, 194] width 8 height 8
click at [388, 192] on span "Text-to-speech controls" at bounding box center [390, 194] width 8 height 8
